Goal: Complete application form

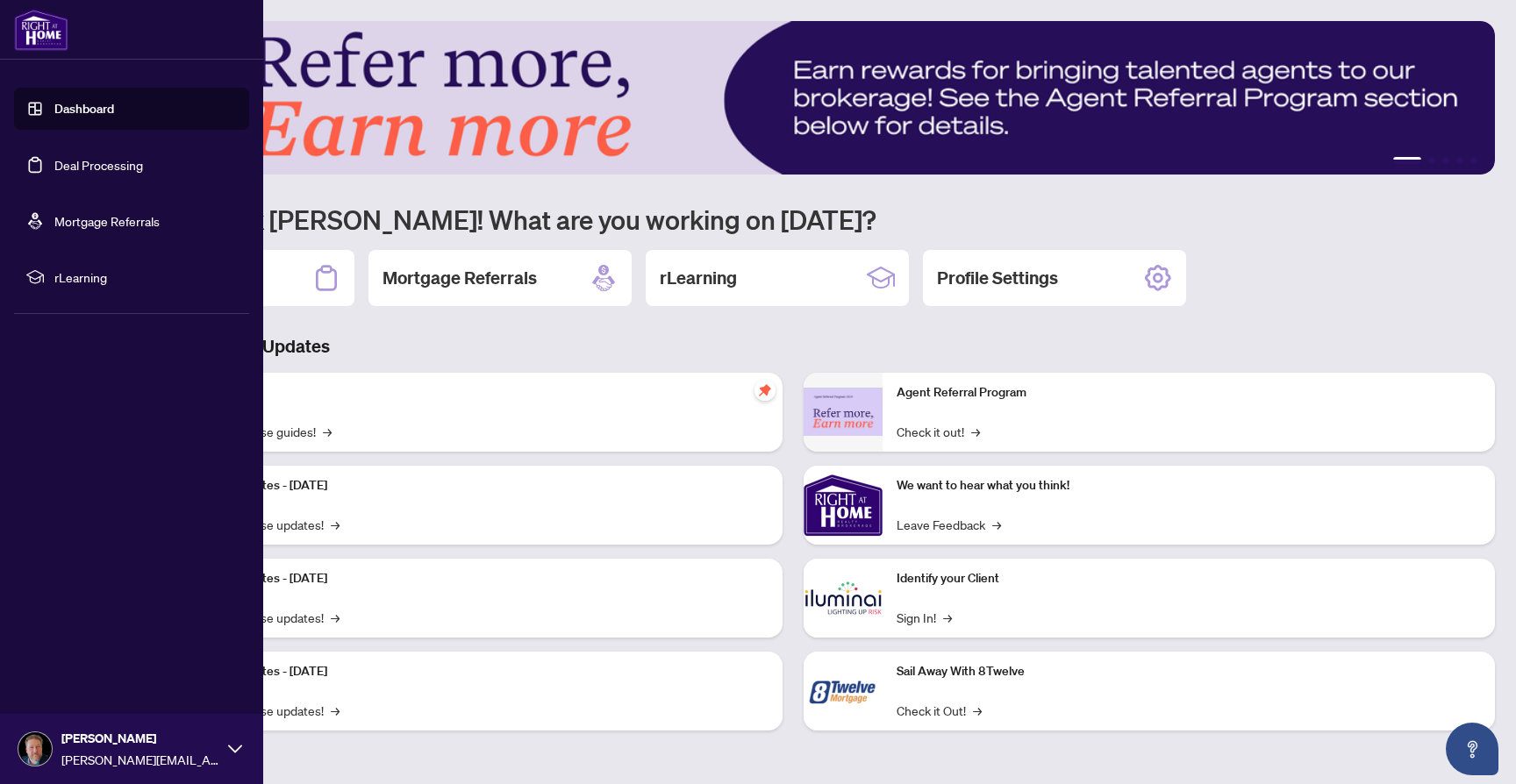
click at [114, 169] on link "Deal Processing" at bounding box center [99, 164] width 88 height 16
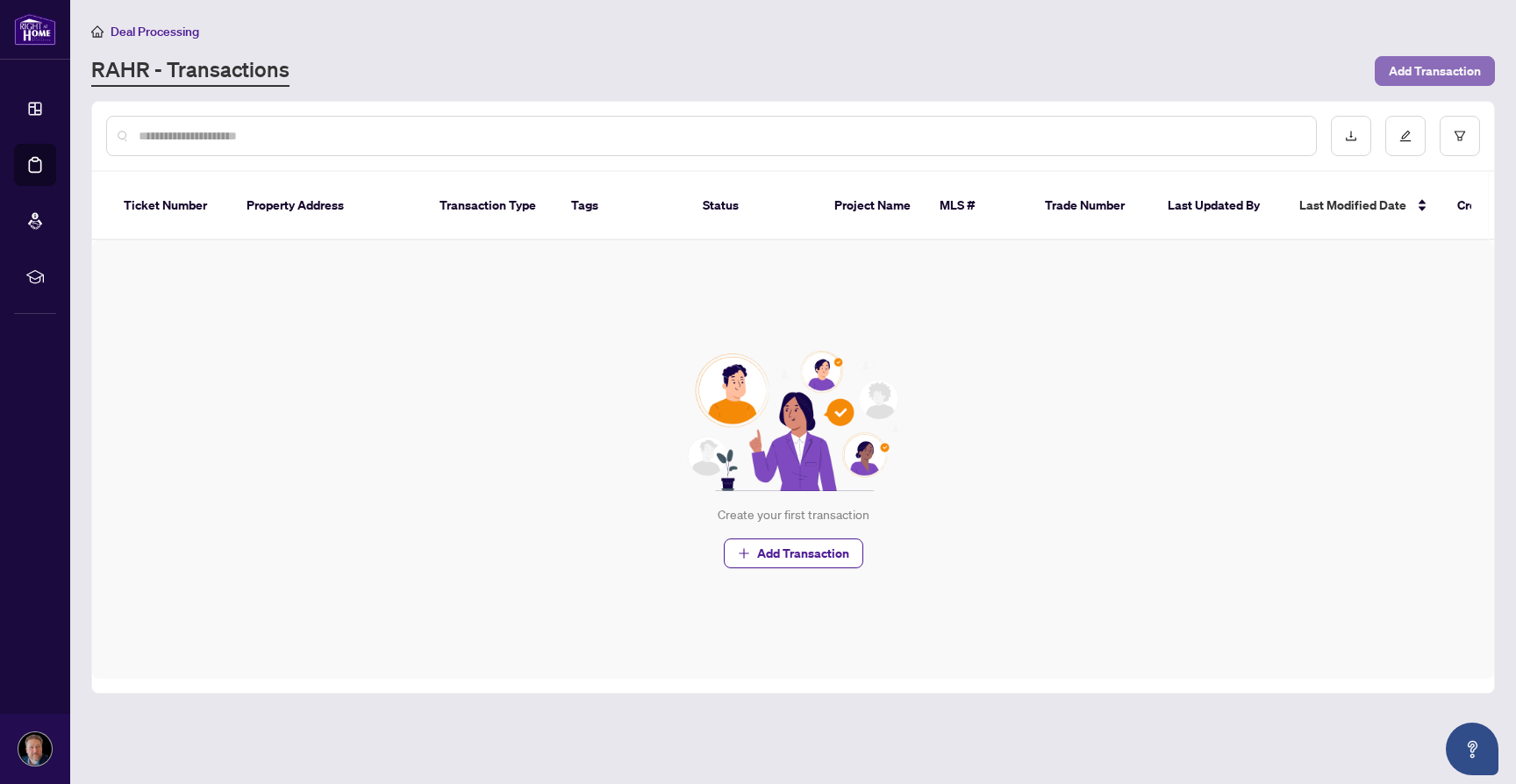
click at [1406, 74] on span "Add Transaction" at bounding box center [1435, 71] width 92 height 28
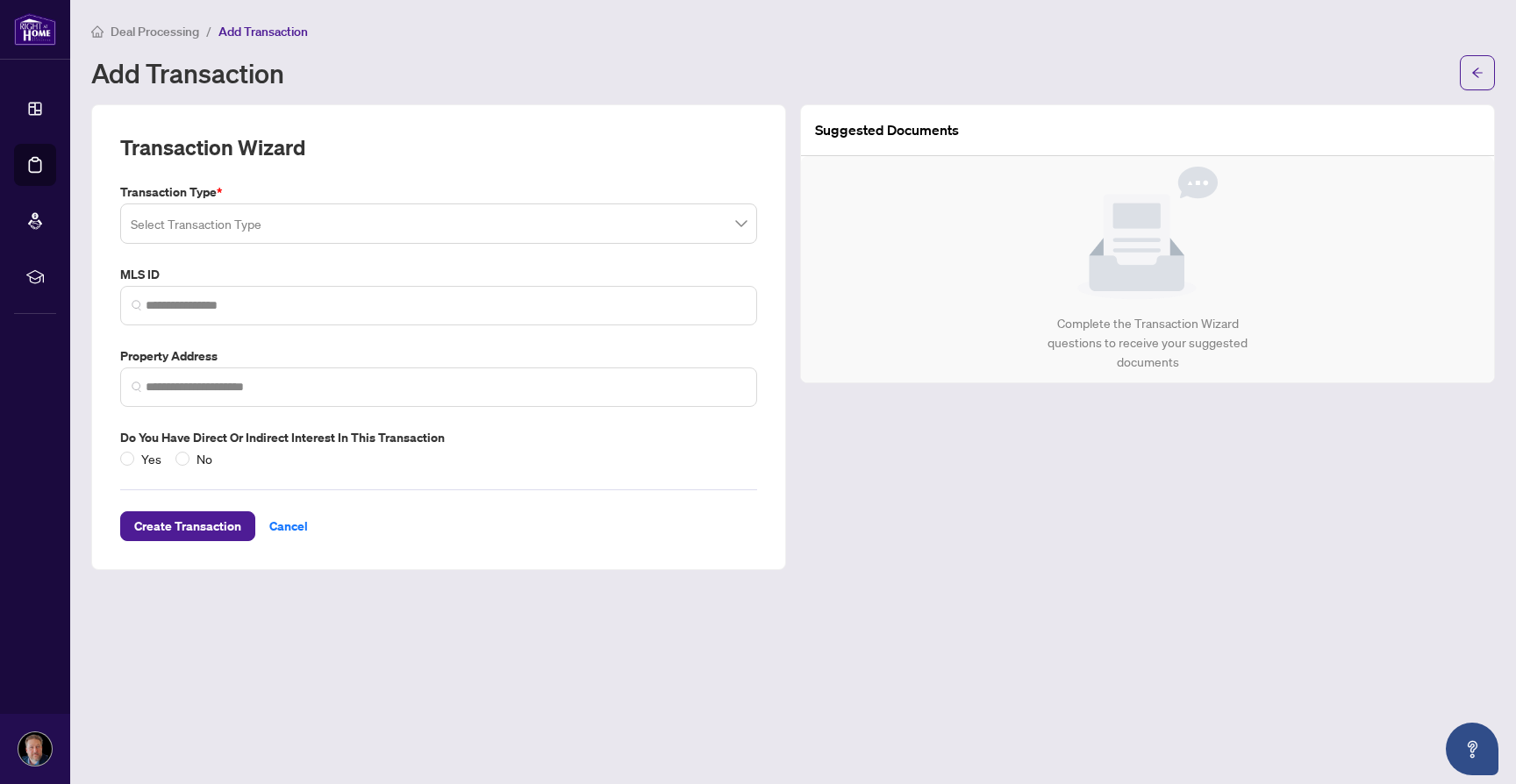
click at [452, 229] on input "search" at bounding box center [430, 227] width 600 height 39
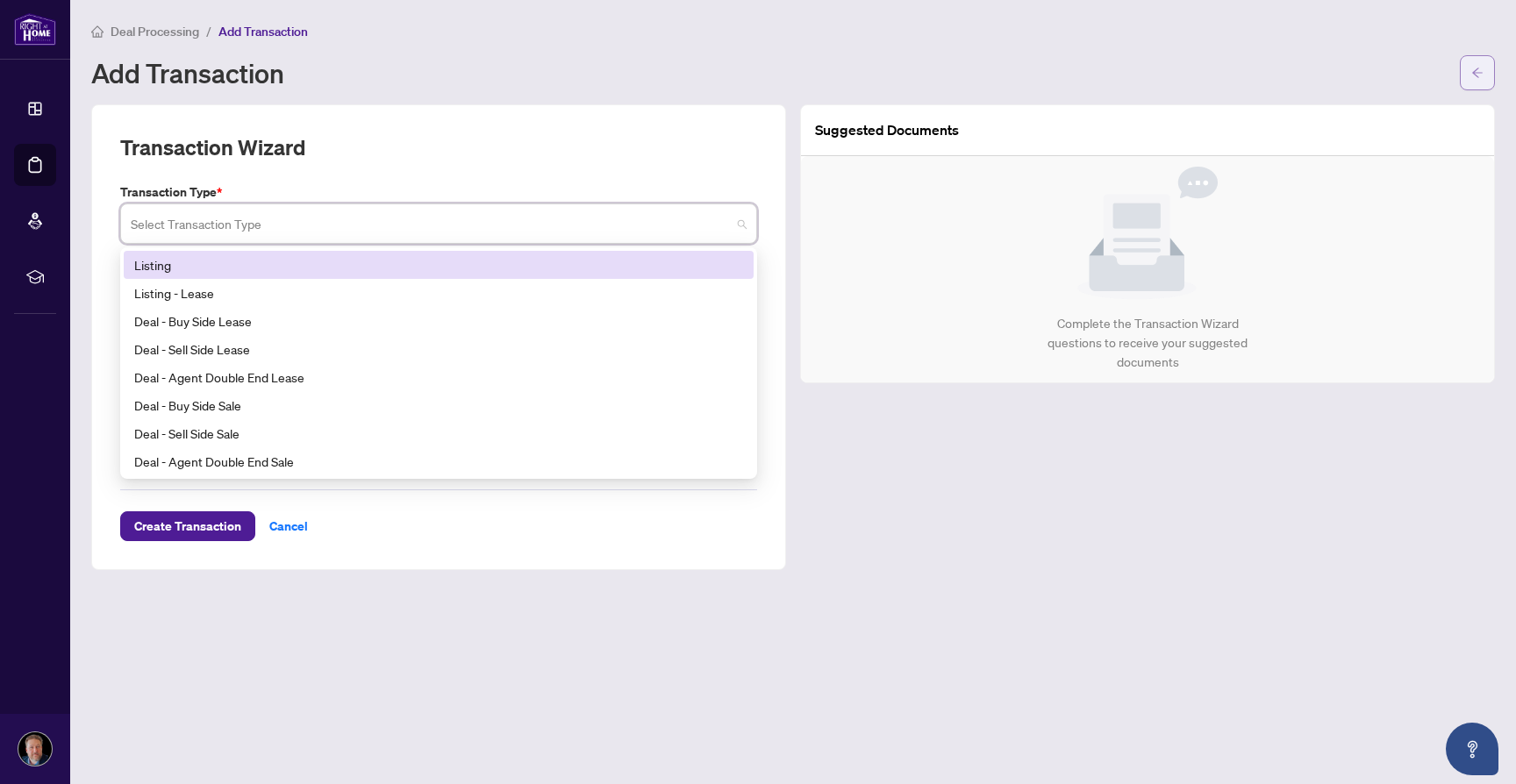
click at [1474, 75] on icon "arrow-left" at bounding box center [1477, 72] width 12 height 12
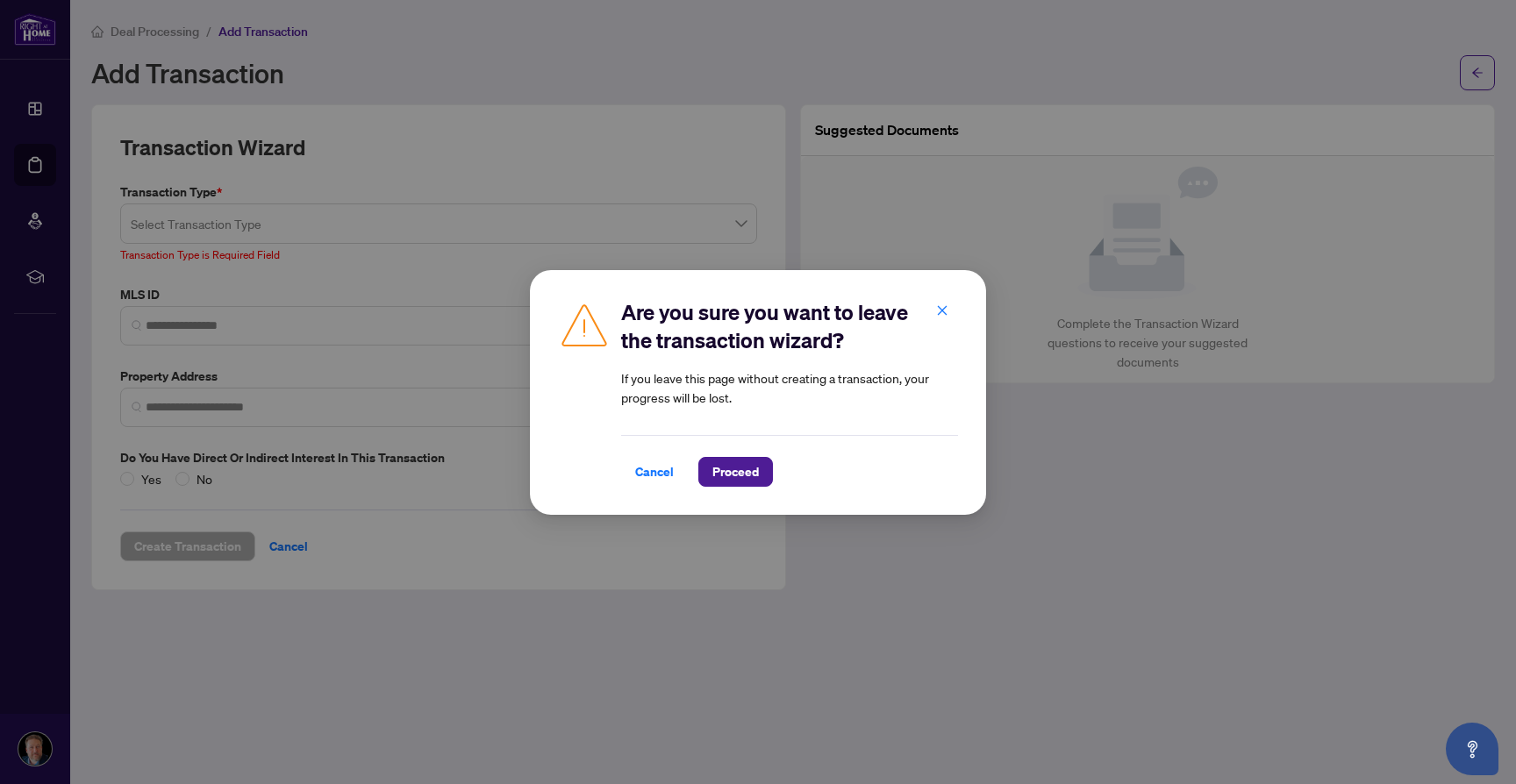
click at [727, 474] on span "Proceed" at bounding box center [735, 472] width 46 height 28
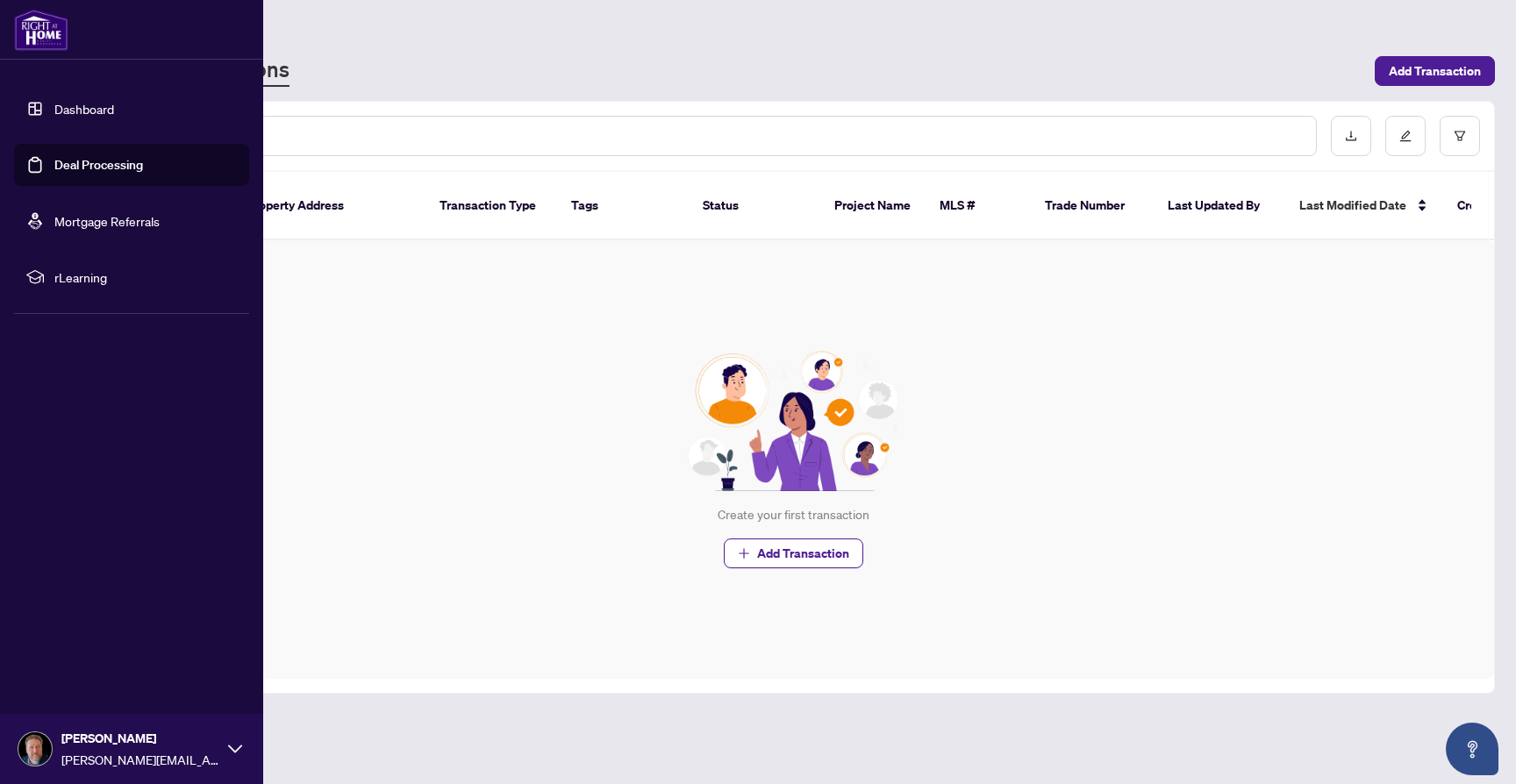
click at [45, 277] on li "rLearning" at bounding box center [131, 277] width 235 height 42
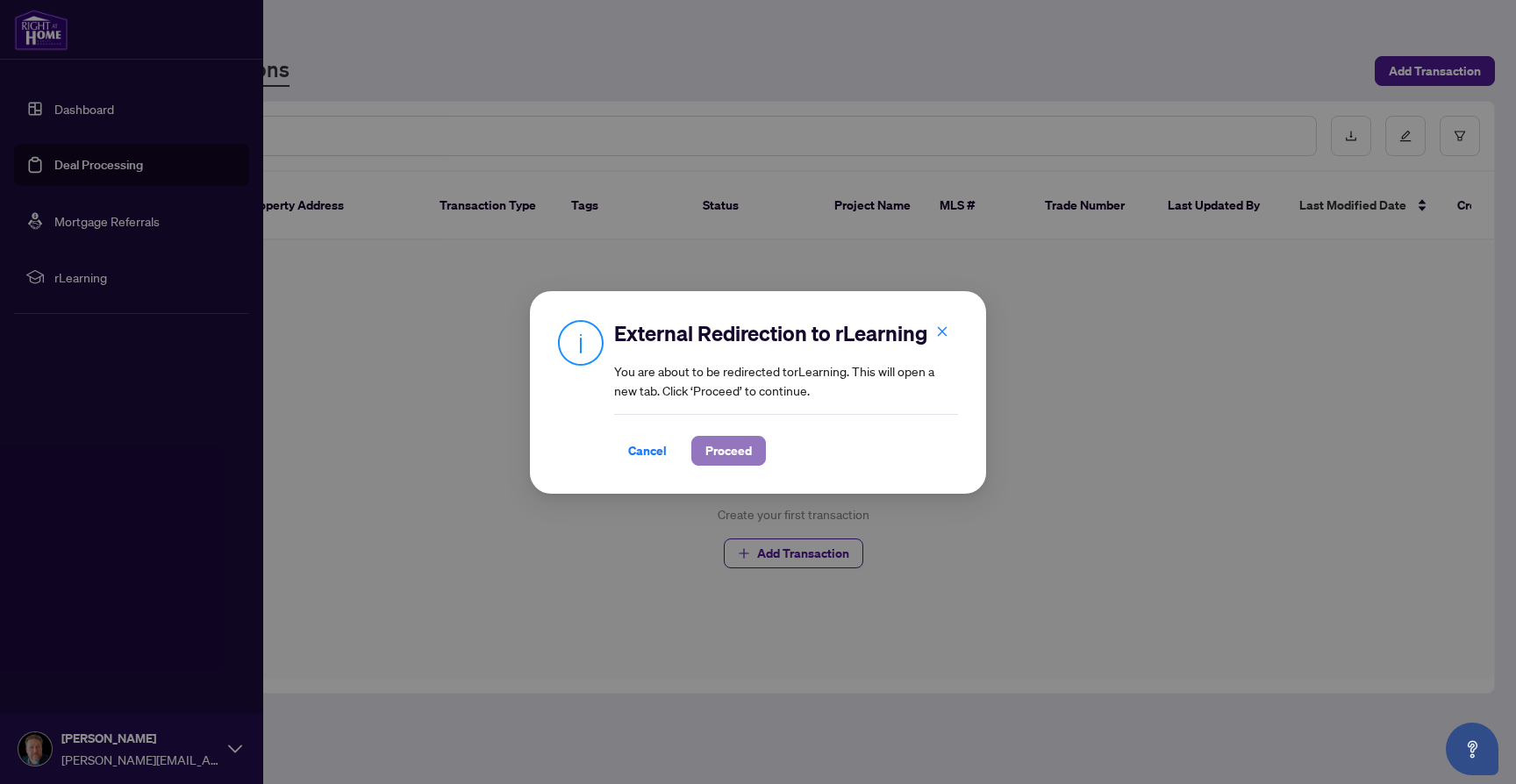
click at [751, 448] on span "Proceed" at bounding box center [729, 451] width 46 height 28
